Goal: Find specific page/section: Find specific page/section

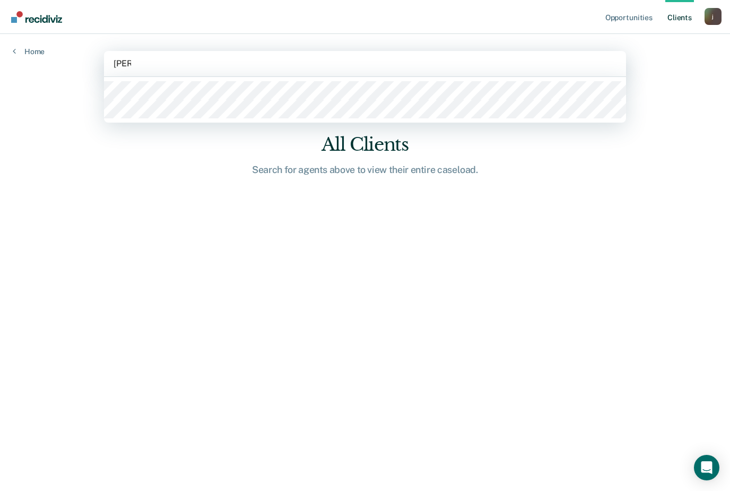
type input "[PERSON_NAME]"
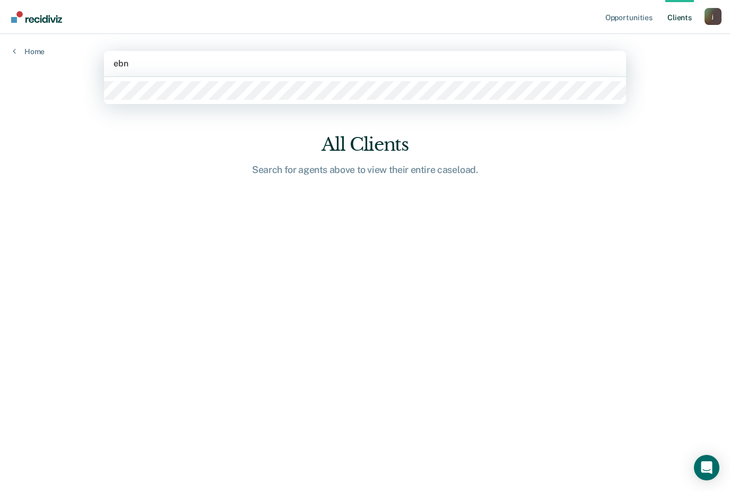
type input "ebn"
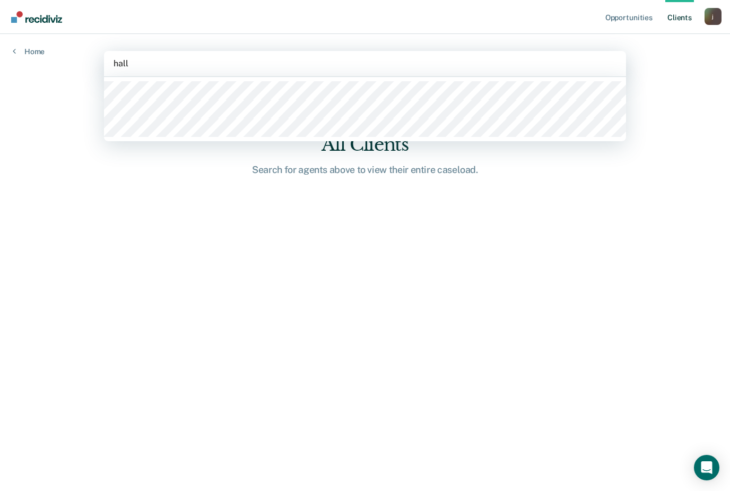
type input "hall"
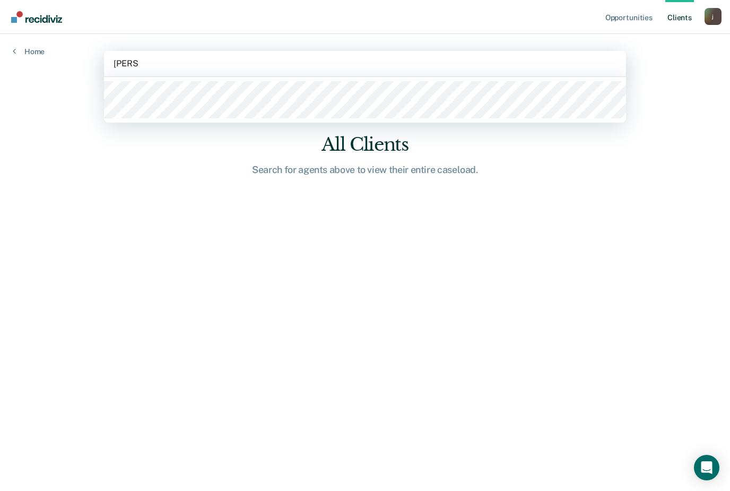
type input "[PERSON_NAME]"
